Goal: Check status: Check status

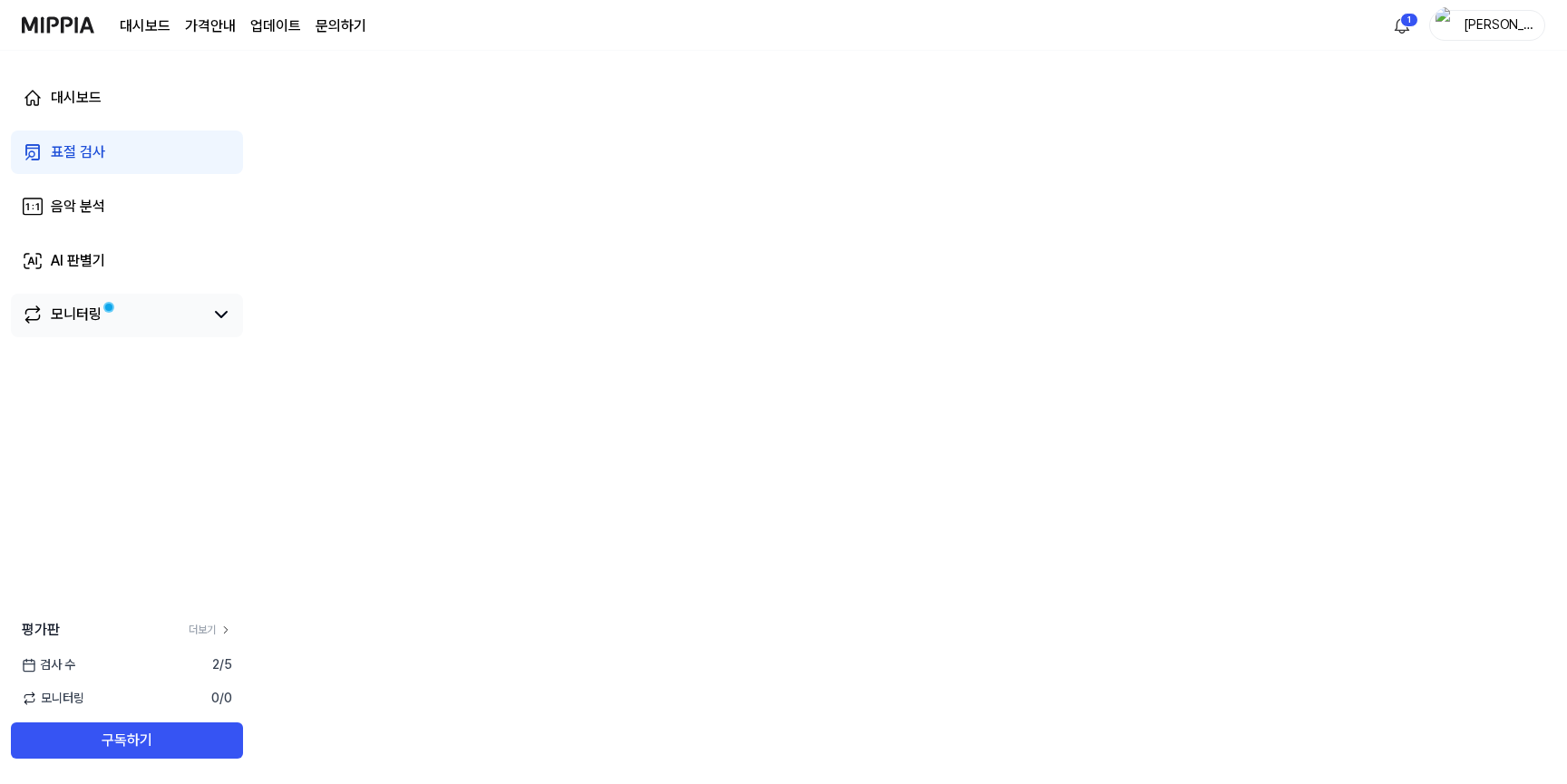
click at [115, 306] on span at bounding box center [109, 307] width 11 height 11
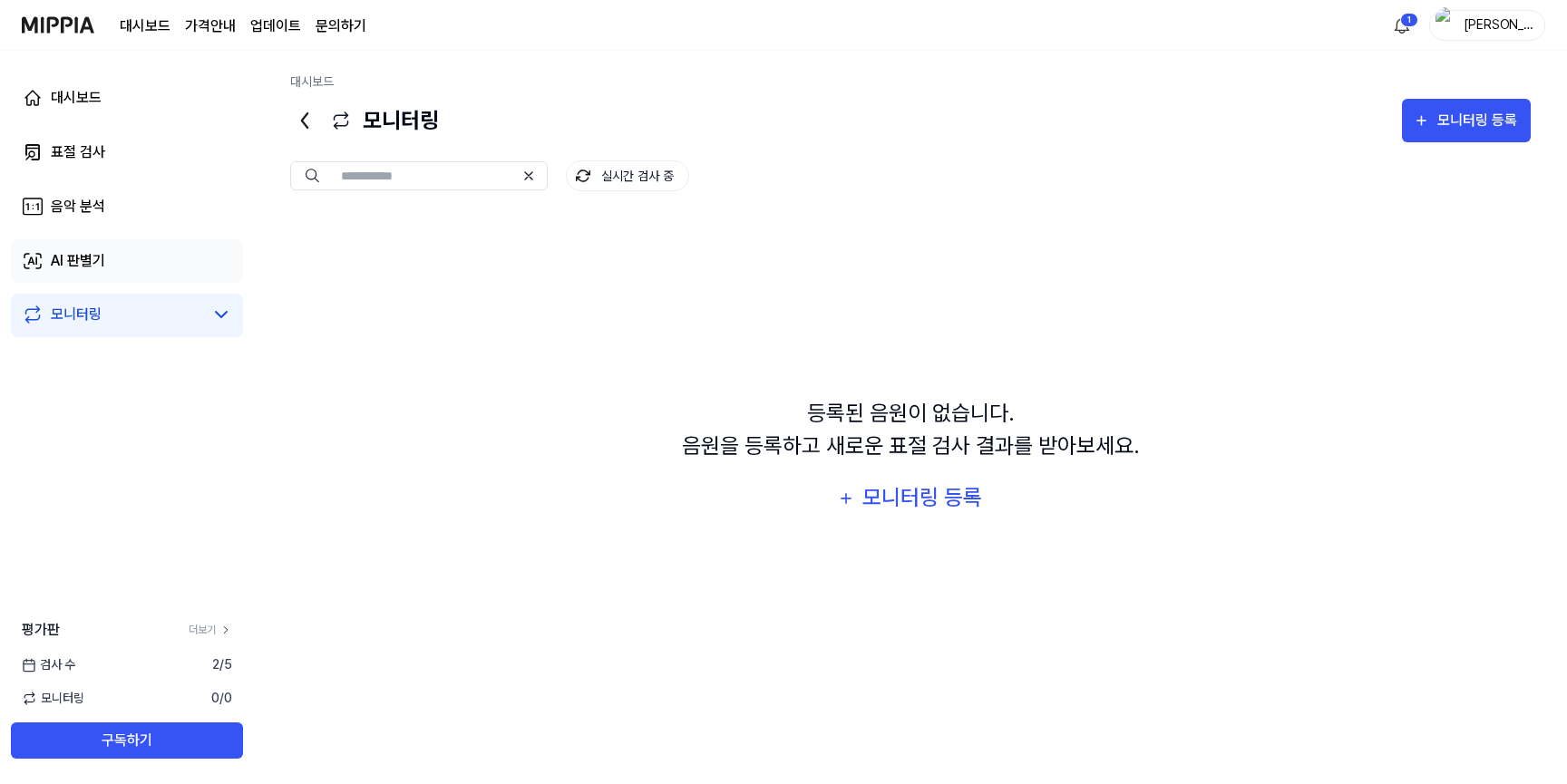
click at [90, 249] on link "AI 판별기" at bounding box center [126, 261] width 232 height 44
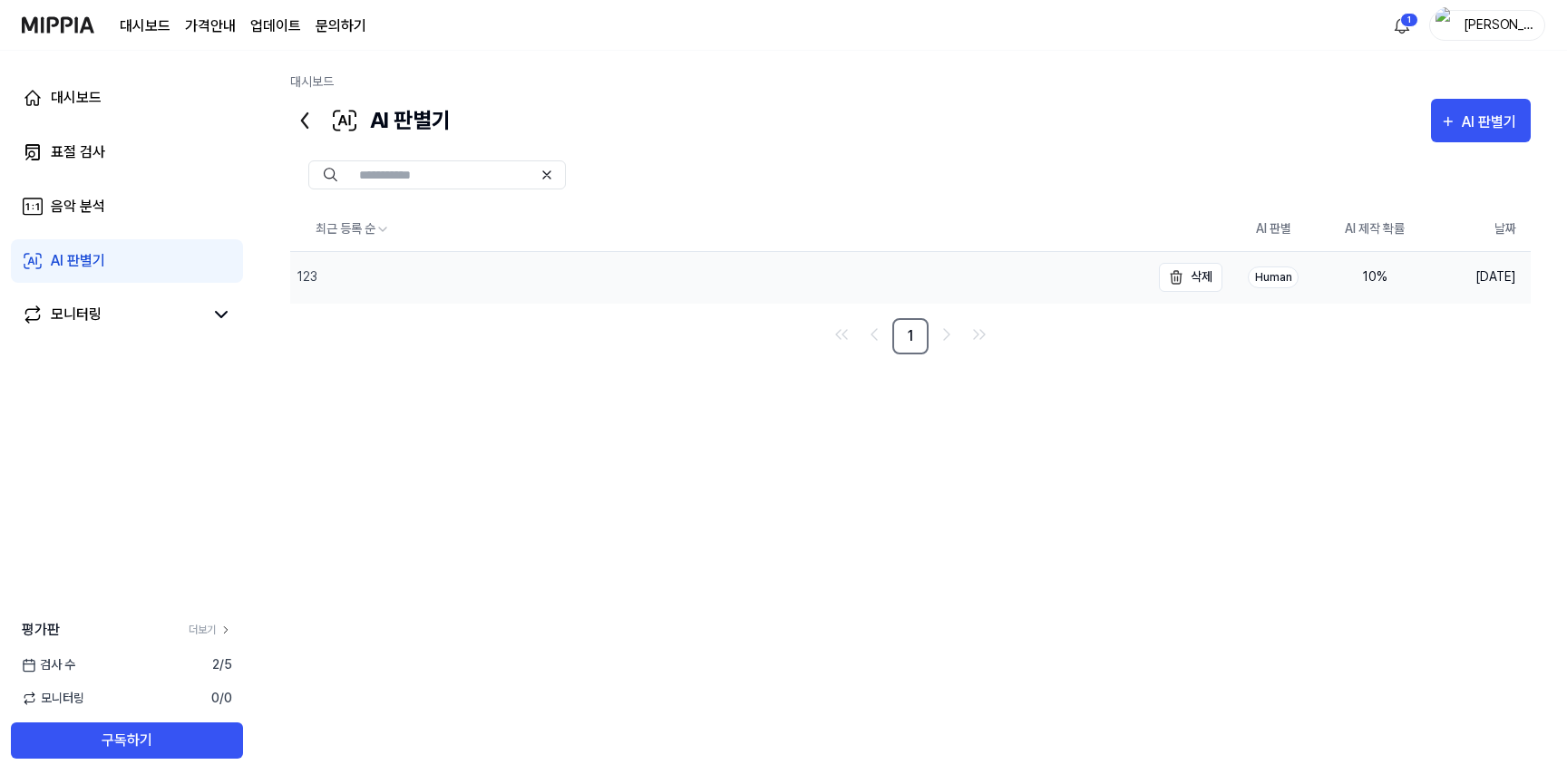
click at [517, 293] on div "123" at bounding box center [720, 277] width 860 height 51
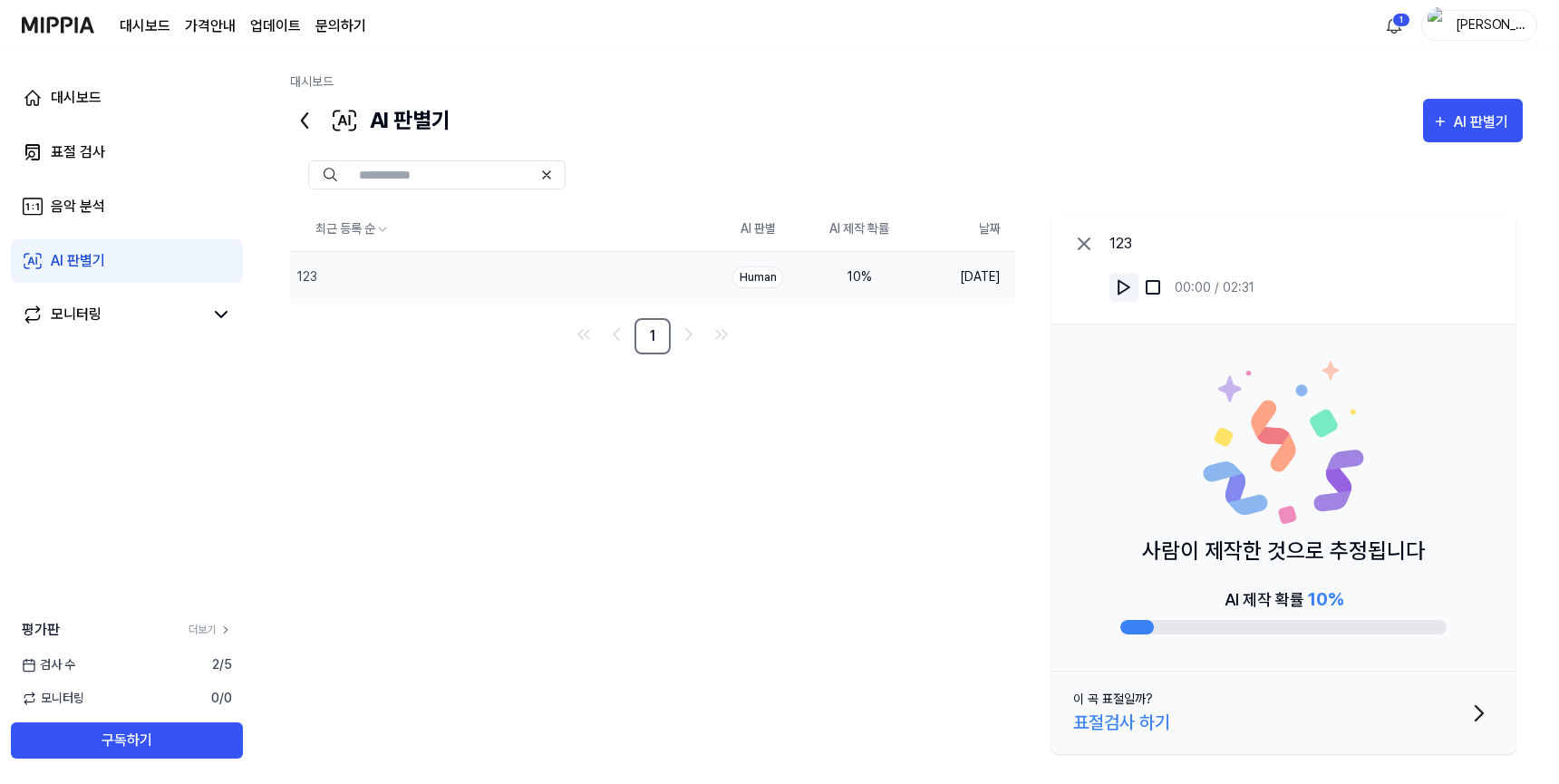
click at [1113, 296] on button at bounding box center [1124, 287] width 29 height 29
click at [83, 138] on link "표절 검사" at bounding box center [126, 152] width 232 height 44
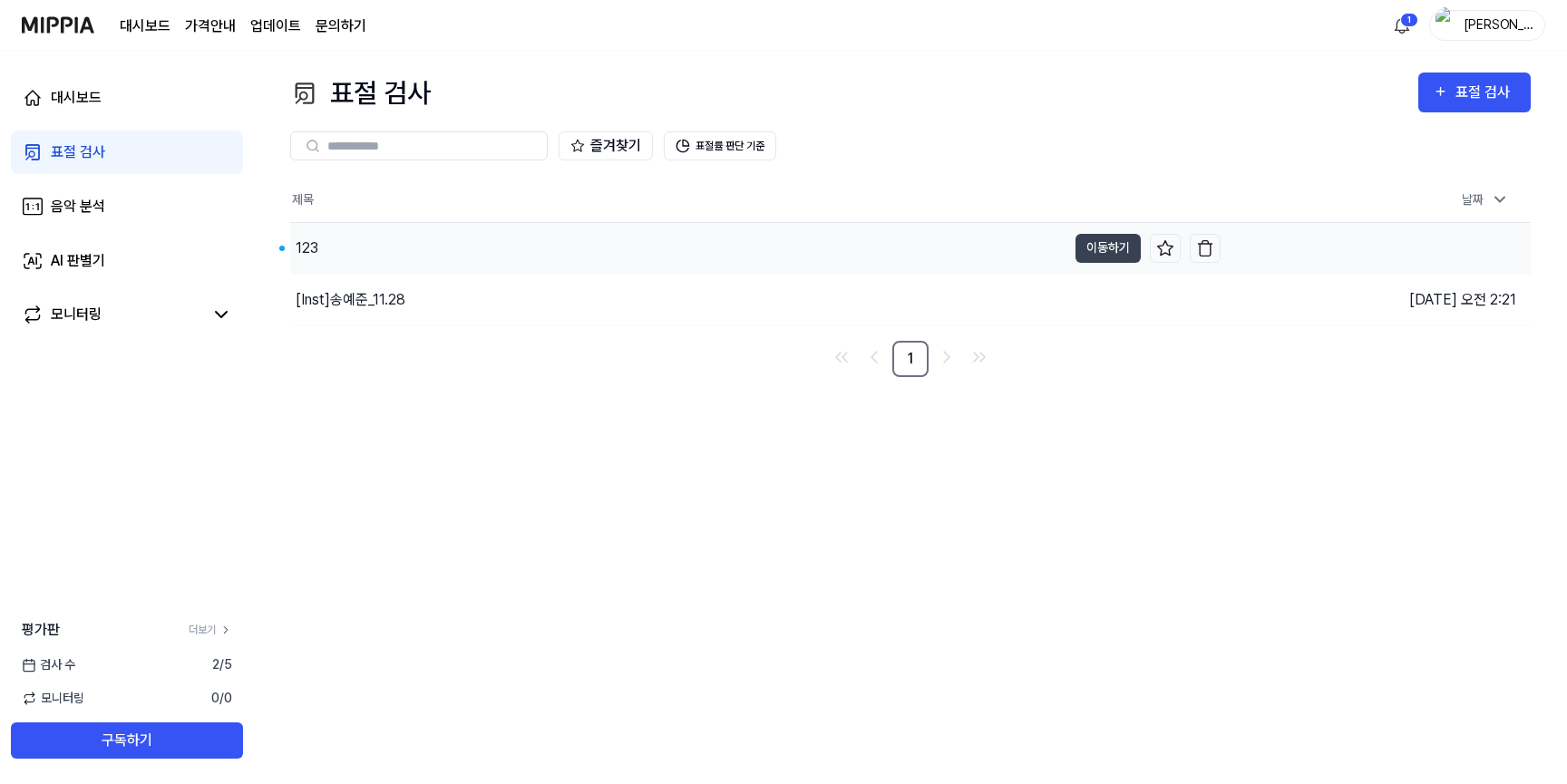
click at [375, 241] on div "123" at bounding box center [678, 248] width 776 height 51
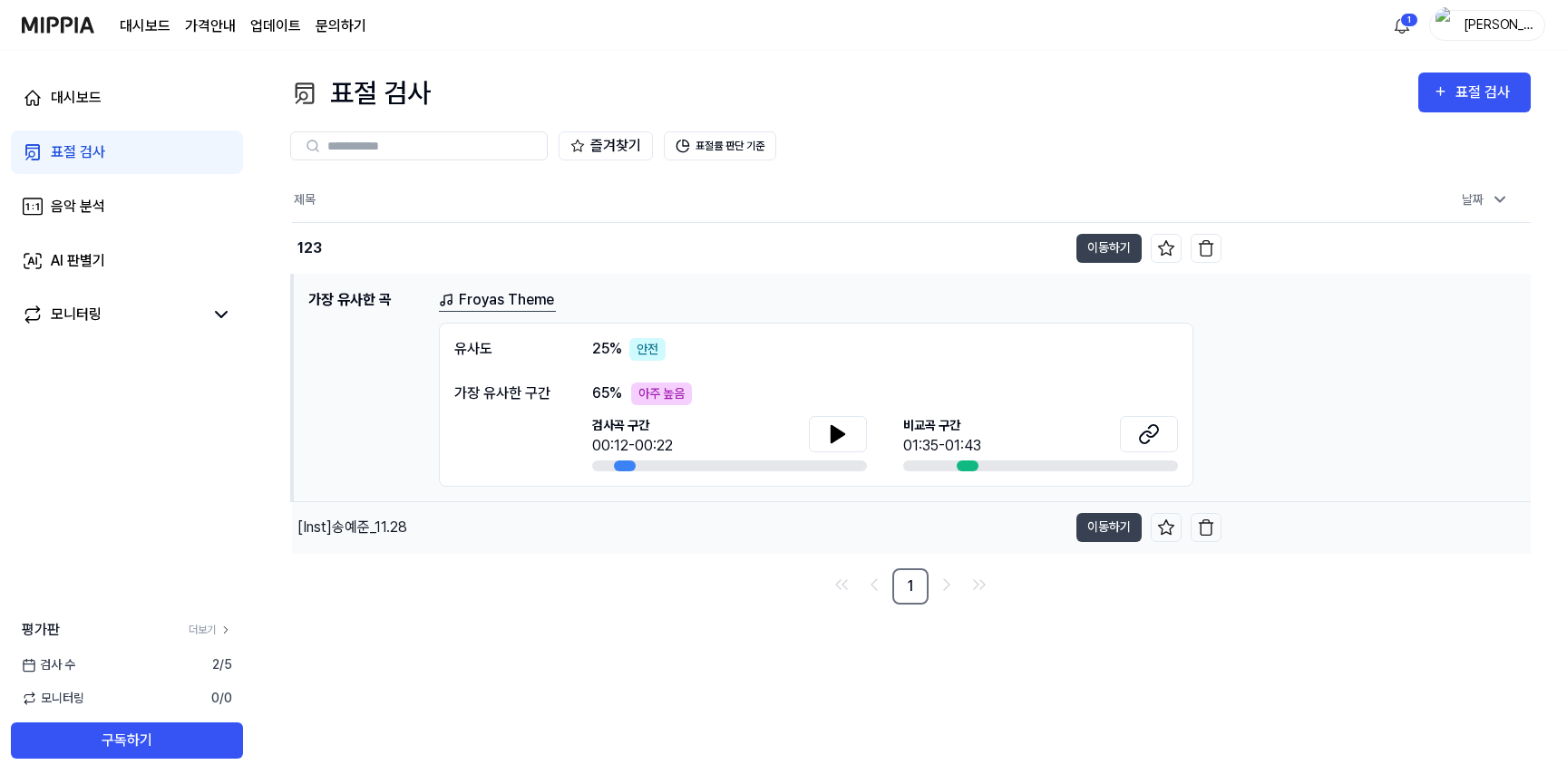
click at [427, 519] on div "[Inst] 송예준_11.28" at bounding box center [680, 528] width 775 height 51
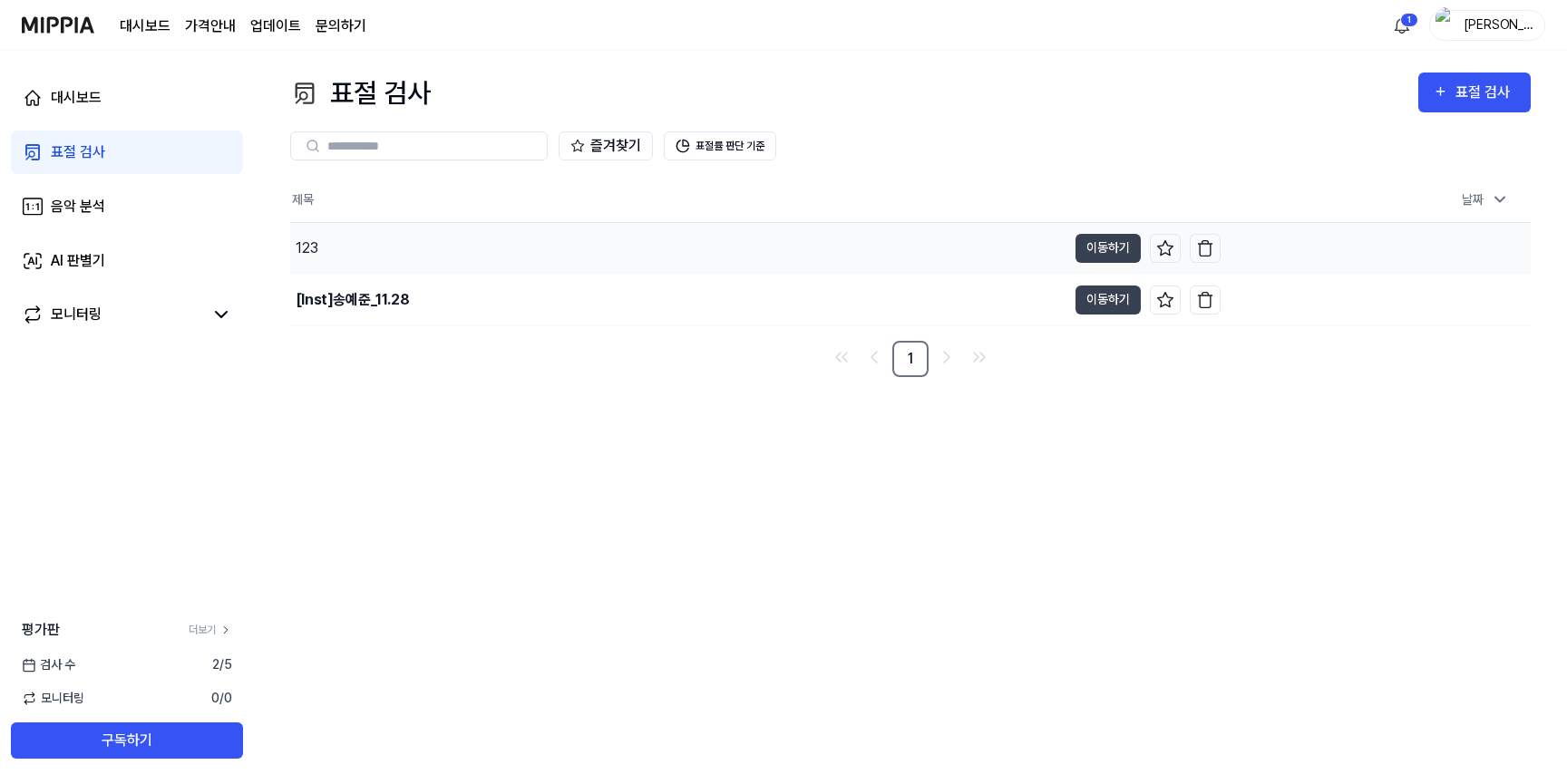
click at [531, 256] on div "123" at bounding box center [678, 248] width 776 height 51
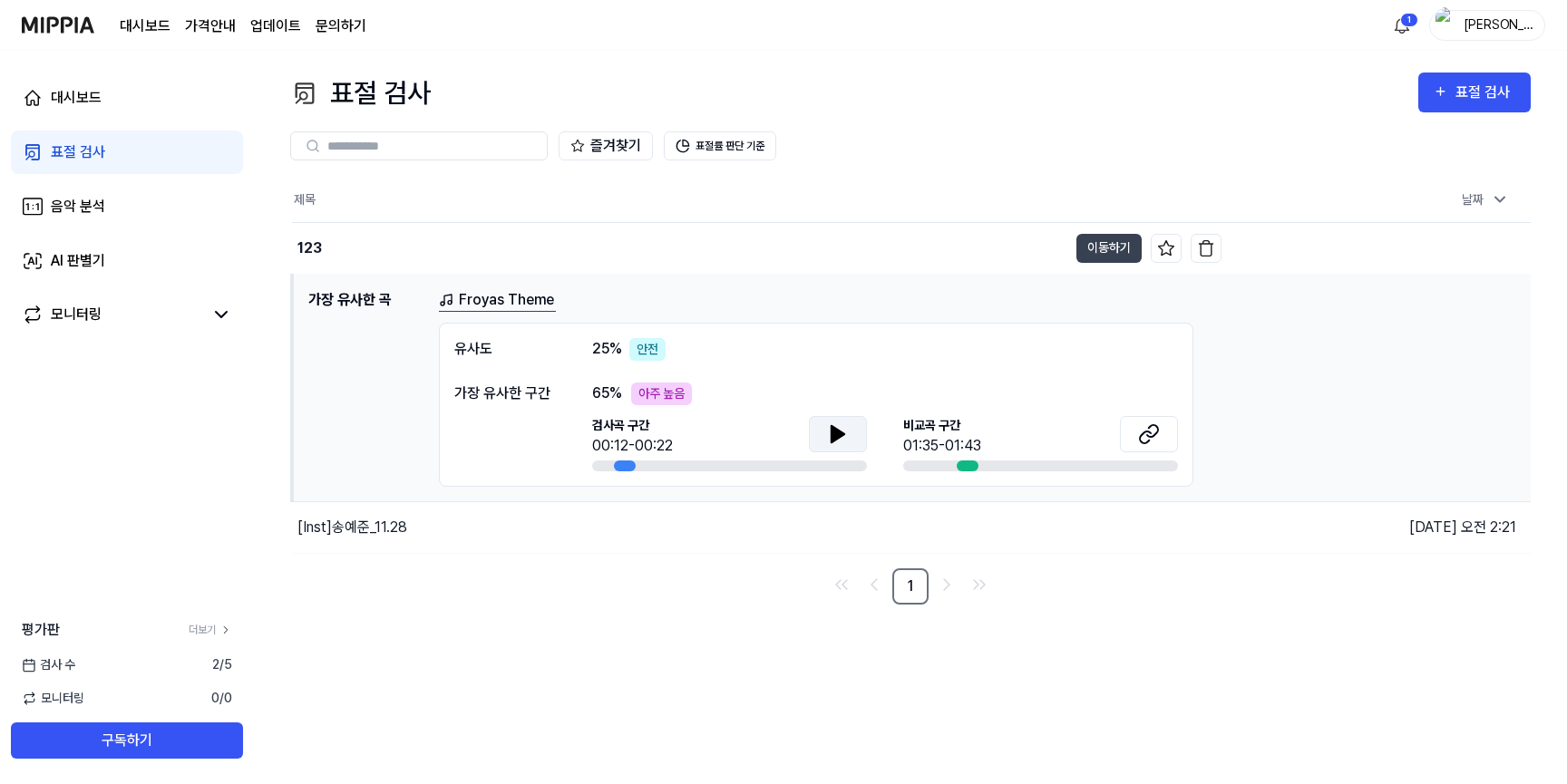
click at [832, 428] on icon at bounding box center [838, 434] width 13 height 16
click at [832, 428] on icon at bounding box center [838, 434] width 22 height 22
click at [1165, 427] on button at bounding box center [1149, 434] width 58 height 36
click at [838, 429] on icon at bounding box center [838, 434] width 13 height 16
click at [838, 429] on icon at bounding box center [838, 434] width 22 height 22
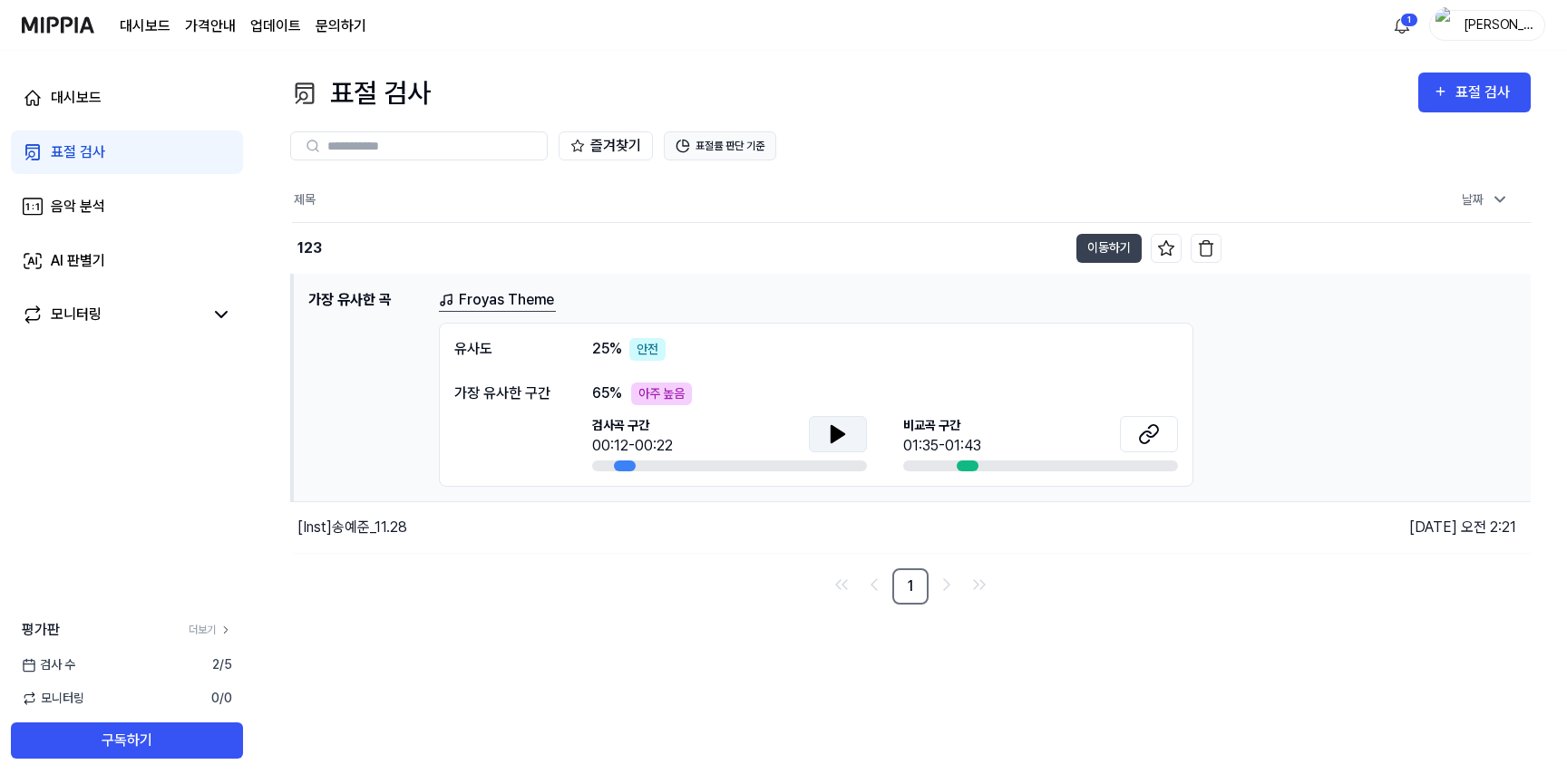
click at [712, 148] on button "표절률 판단 기준" at bounding box center [720, 146] width 113 height 29
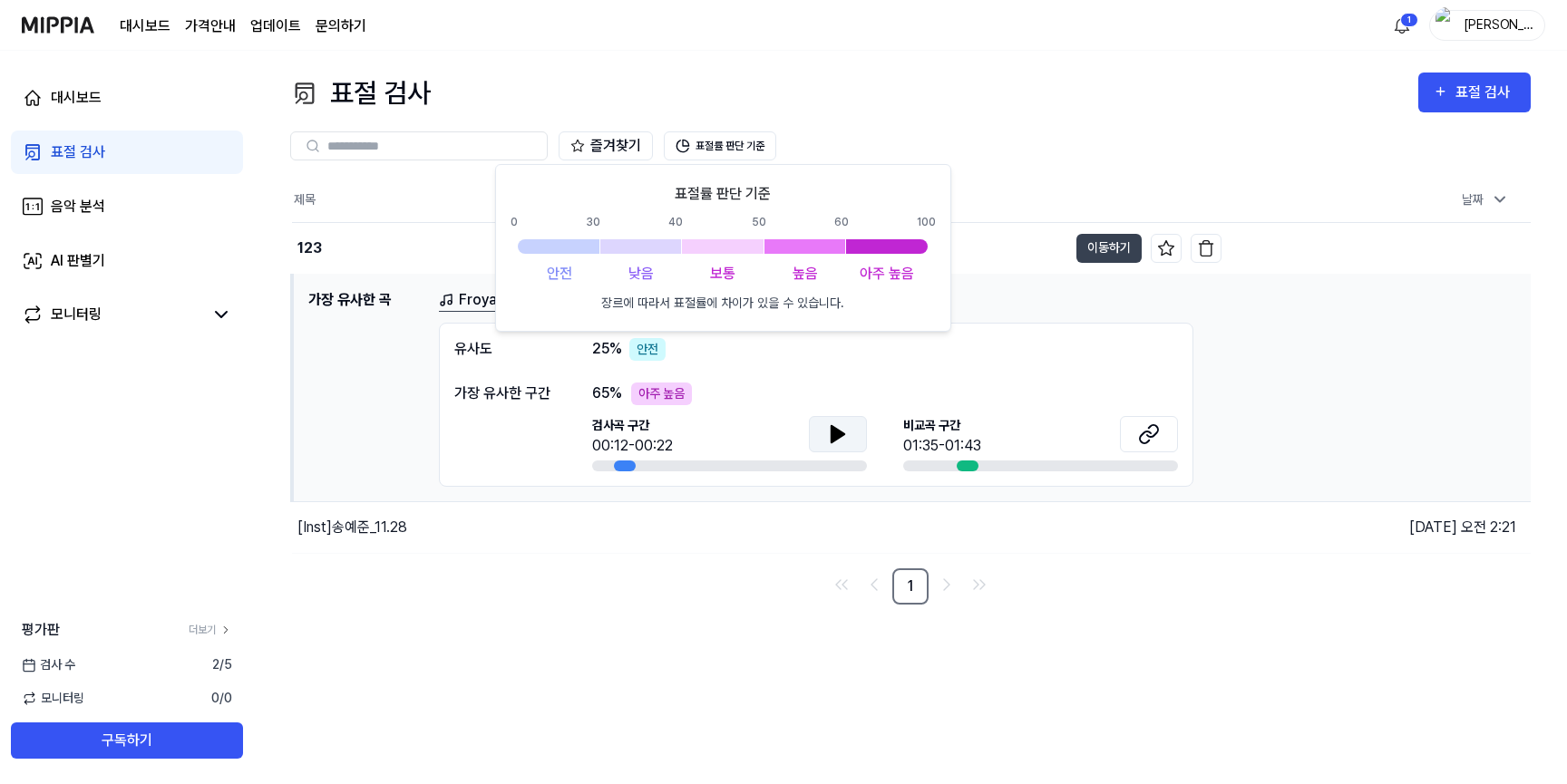
click at [819, 147] on div "즐겨찾기 표절률 판단 기준" at bounding box center [910, 146] width 1240 height 29
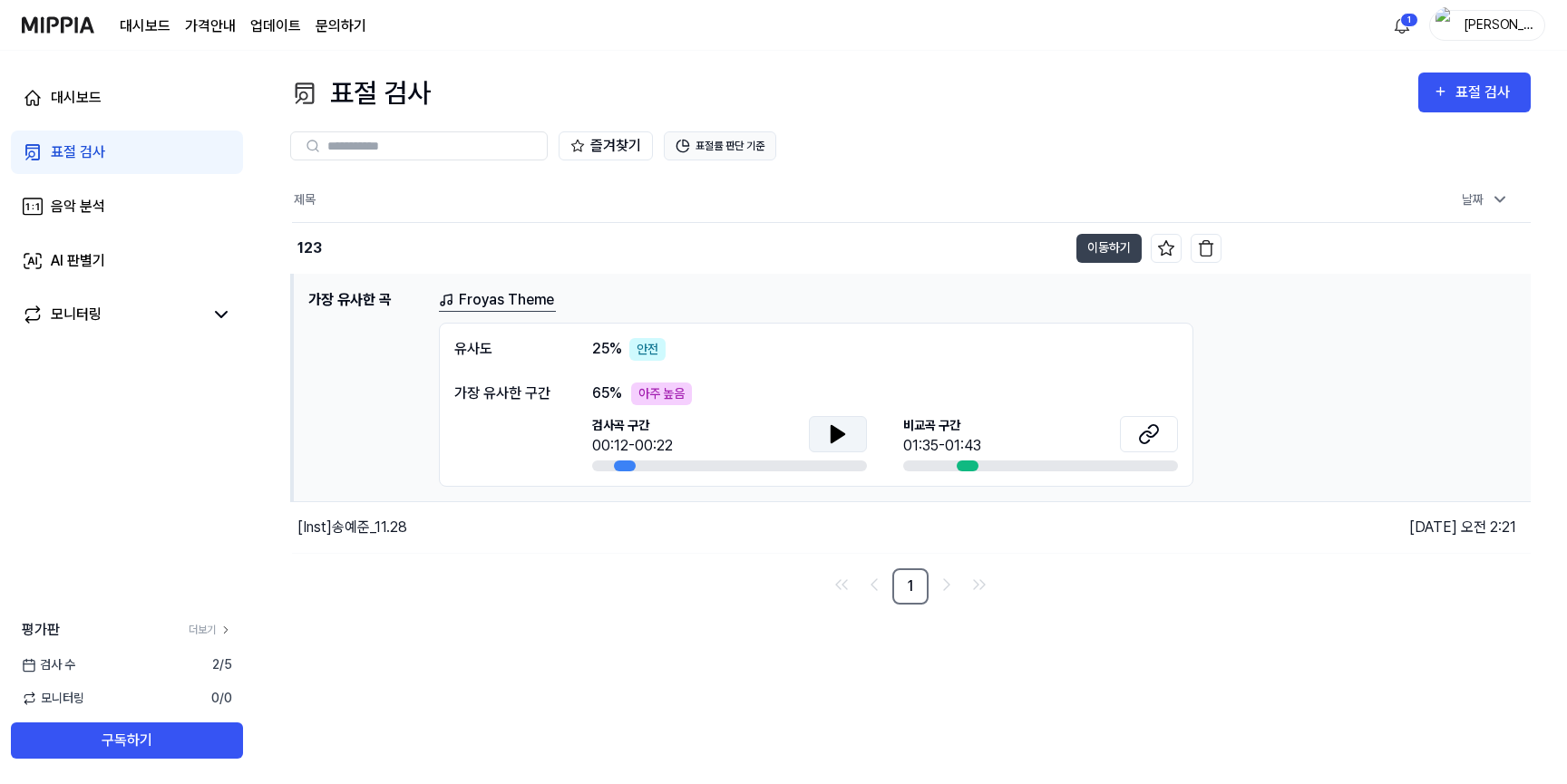
click at [719, 141] on button "표절률 판단 기준" at bounding box center [720, 146] width 113 height 29
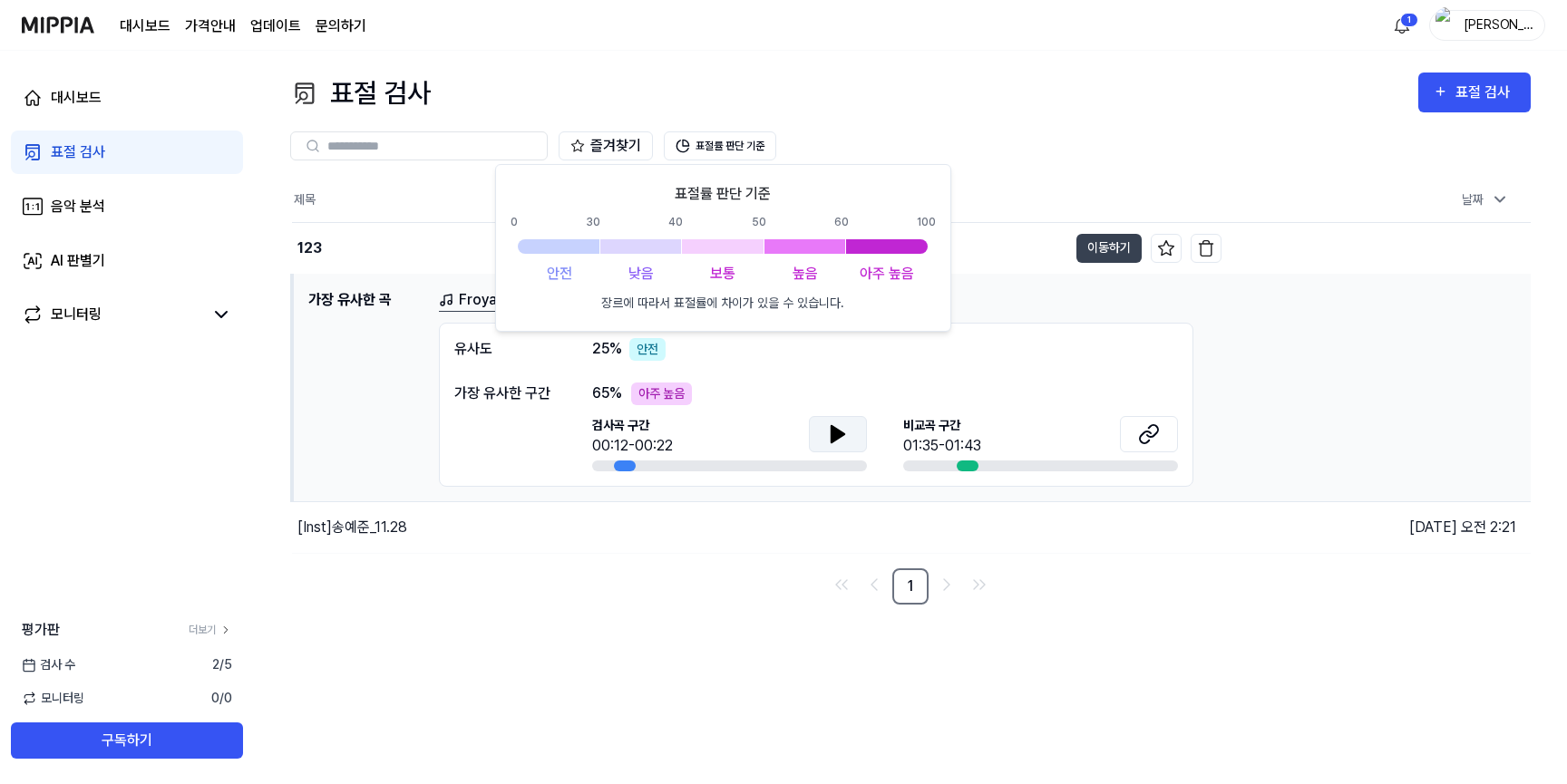
click at [911, 87] on div "표절 검사 표절 검사" at bounding box center [910, 93] width 1240 height 41
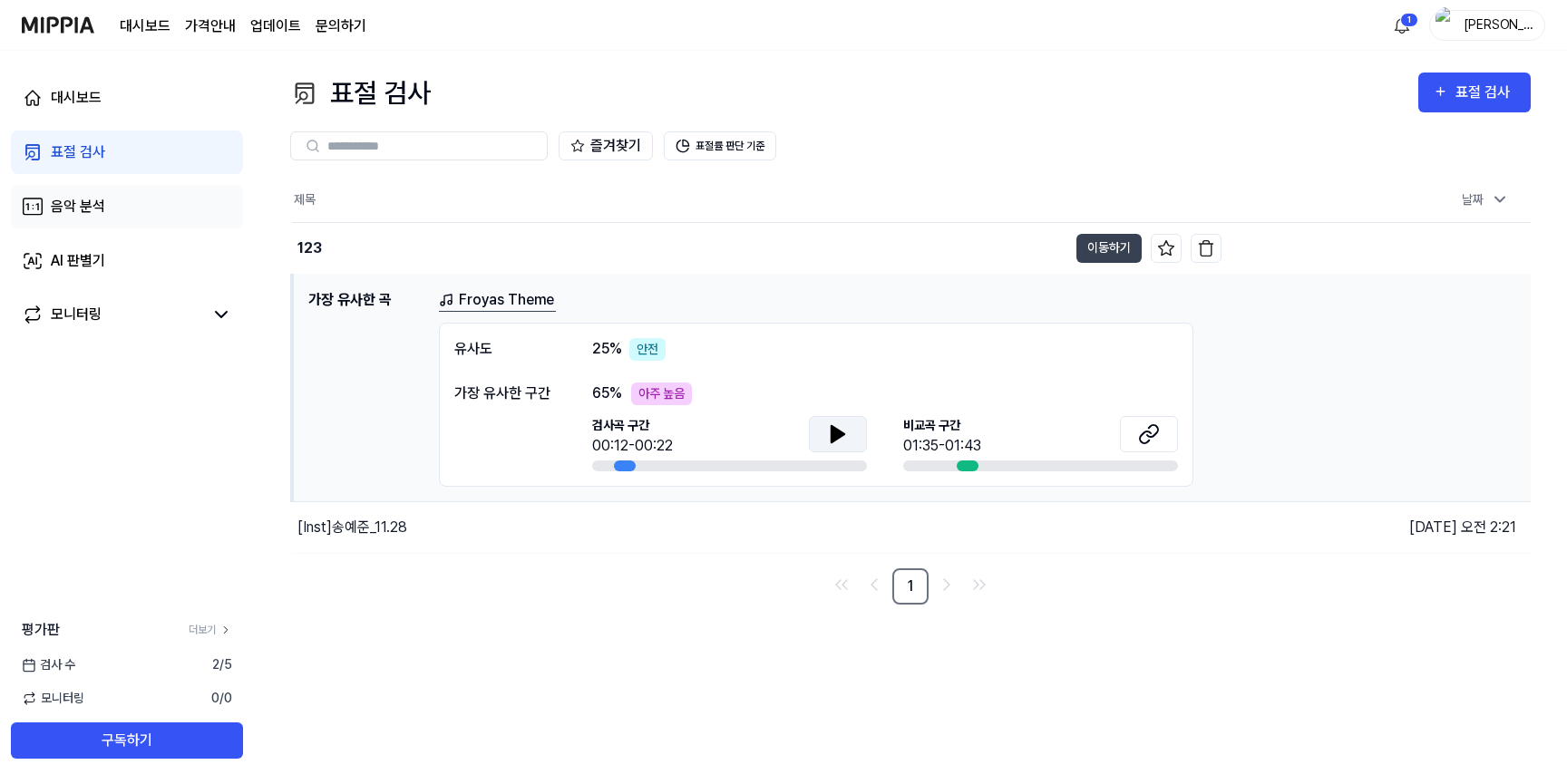
click at [158, 211] on link "음악 분석" at bounding box center [126, 206] width 232 height 44
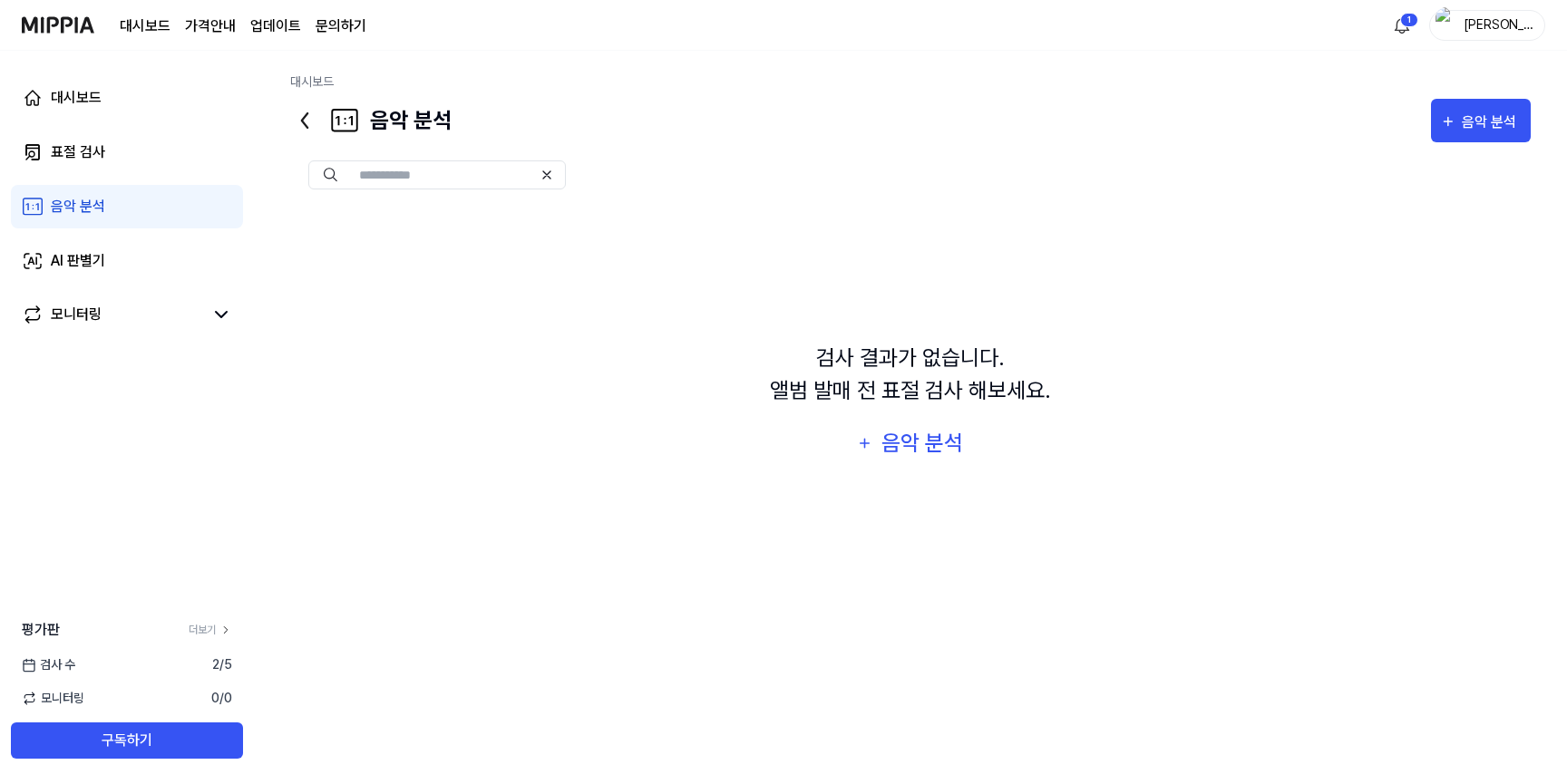
click at [150, 235] on div "대시보드 표절 검사 음악 분석 AI 판별기 모니터링" at bounding box center [126, 206] width 254 height 312
click at [125, 233] on div "대시보드 표절 검사 음악 분석 AI 판별기 모니터링" at bounding box center [126, 206] width 254 height 312
click at [114, 249] on link "AI 판별기" at bounding box center [126, 261] width 232 height 44
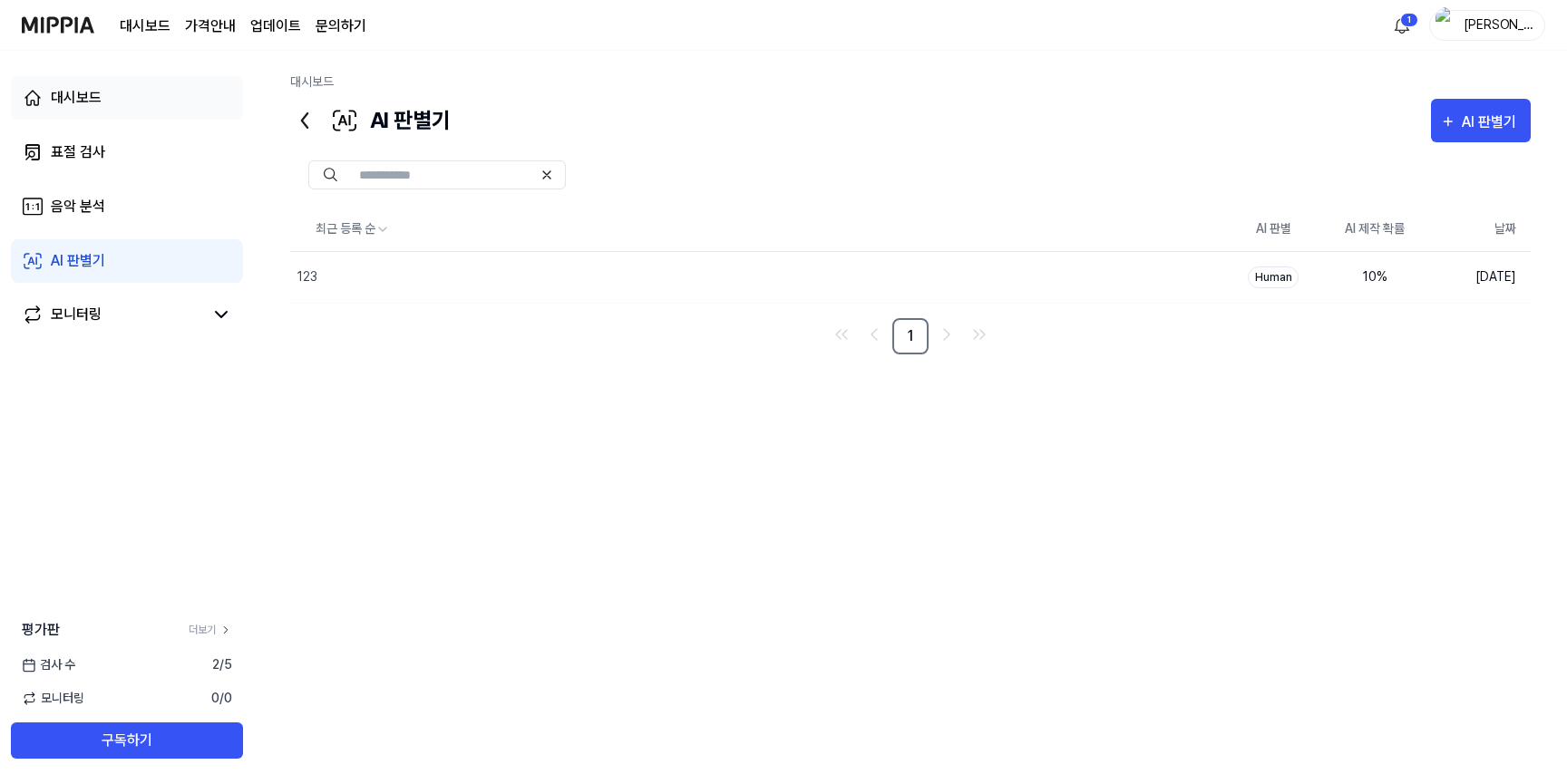
click at [136, 107] on link "대시보드" at bounding box center [126, 98] width 232 height 44
